Goal: Transaction & Acquisition: Purchase product/service

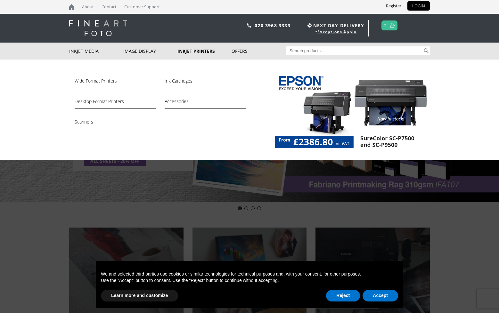
click at [184, 51] on link "Inkjet Printers" at bounding box center [205, 51] width 54 height 17
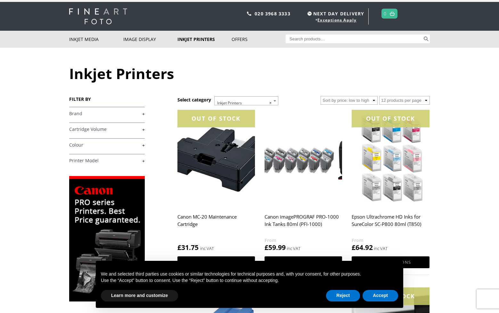
scroll to position [10, 0]
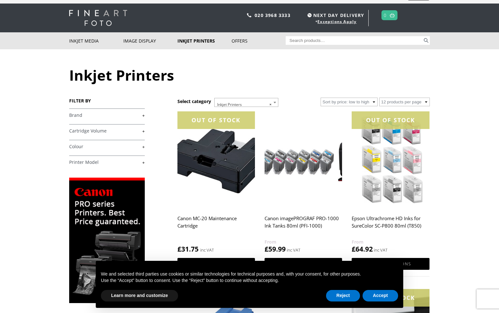
click at [126, 120] on h4 "Brand +" at bounding box center [107, 115] width 76 height 13
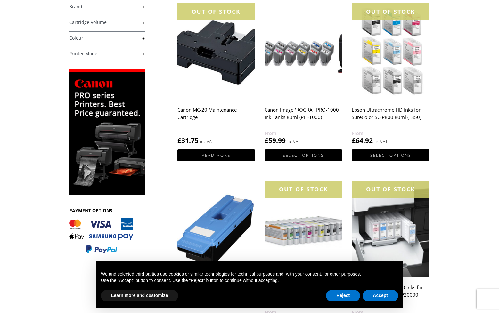
scroll to position [119, 0]
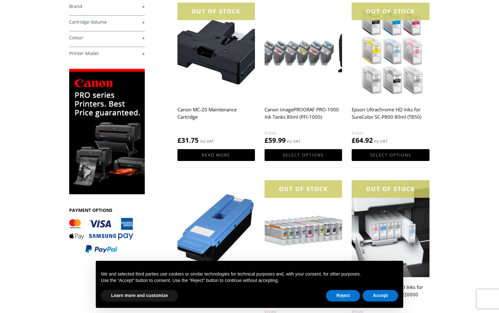
click at [124, 160] on img at bounding box center [107, 132] width 76 height 126
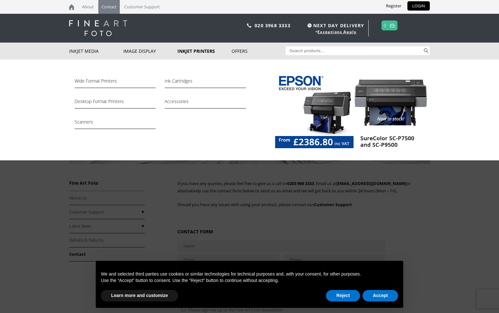
click at [195, 52] on link "Inkjet Printers" at bounding box center [205, 51] width 54 height 17
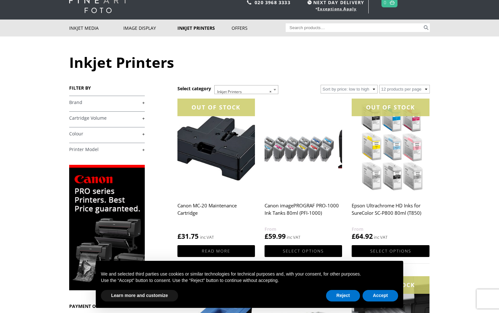
scroll to position [22, 0]
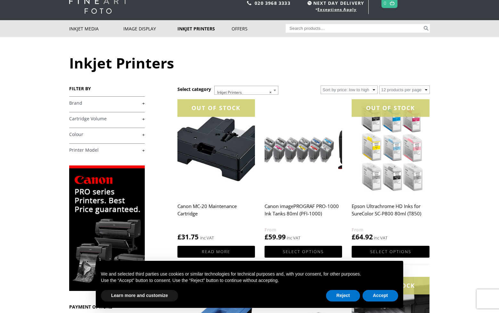
click at [144, 103] on link "+" at bounding box center [107, 103] width 76 height 6
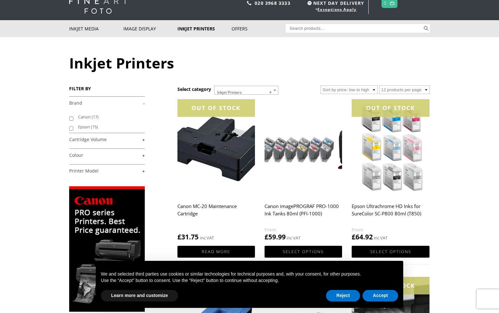
click at [87, 116] on label "Canon (17)" at bounding box center [108, 117] width 61 height 10
click at [73, 117] on input "Canon (17)" at bounding box center [71, 119] width 4 height 4
click at [87, 116] on label "Canon (17)" at bounding box center [108, 117] width 61 height 10
click at [73, 117] on input "Canon (17)" at bounding box center [71, 119] width 4 height 4
click at [72, 119] on input "Canon (17)" at bounding box center [71, 119] width 4 height 4
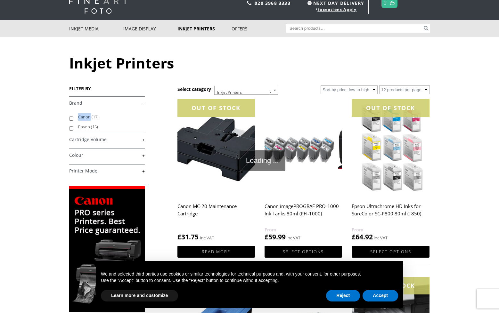
checkbox input "true"
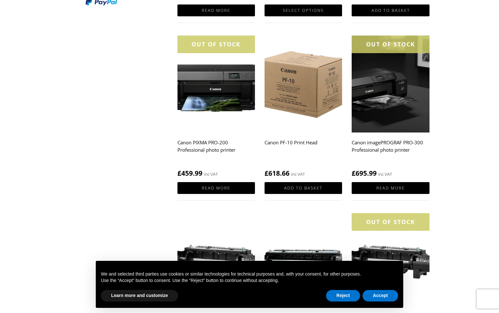
scroll to position [228, 0]
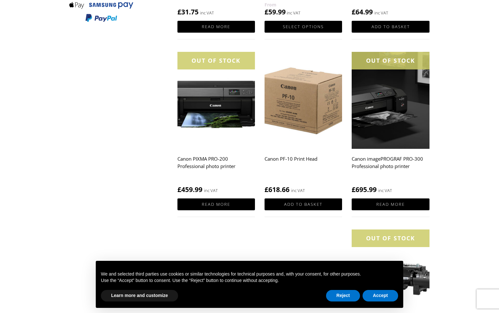
click at [388, 119] on img at bounding box center [391, 100] width 78 height 97
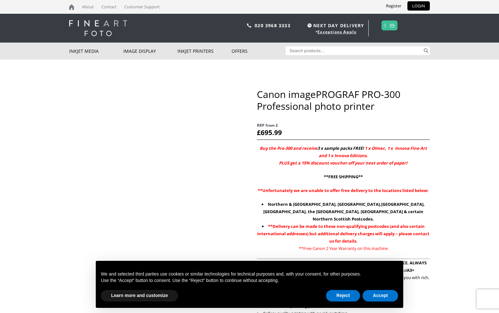
click at [393, 205] on strong "Northern & [GEOGRAPHIC_DATA], [GEOGRAPHIC_DATA],[GEOGRAPHIC_DATA], [GEOGRAPHIC_…" at bounding box center [344, 212] width 162 height 21
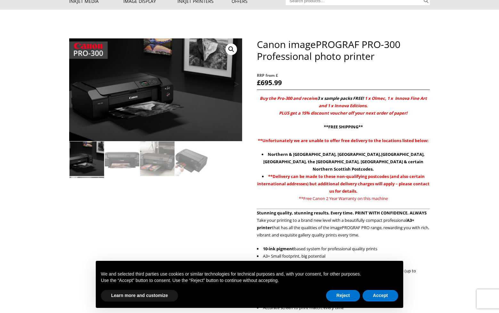
scroll to position [51, 0]
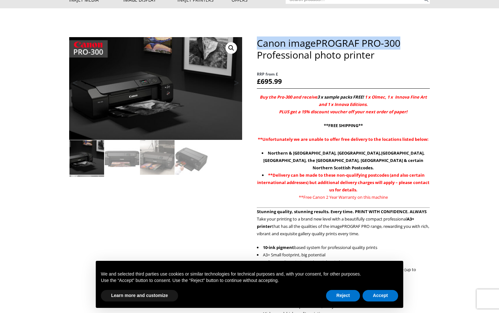
drag, startPoint x: 257, startPoint y: 42, endPoint x: 401, endPoint y: 39, distance: 143.9
click at [401, 39] on h1 "Canon imagePROGRAF PRO-300 Professional photo printer" at bounding box center [343, 49] width 173 height 24
copy h1 "Canon imagePROGRAF PRO-300"
